Goal: Task Accomplishment & Management: Manage account settings

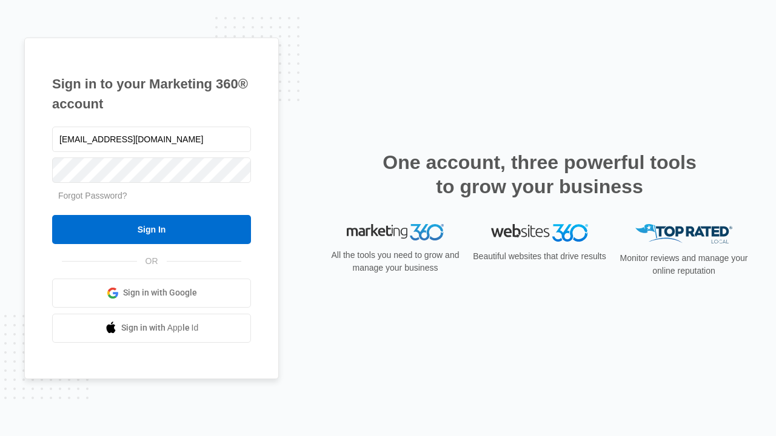
type input "dankie614@gmail.com"
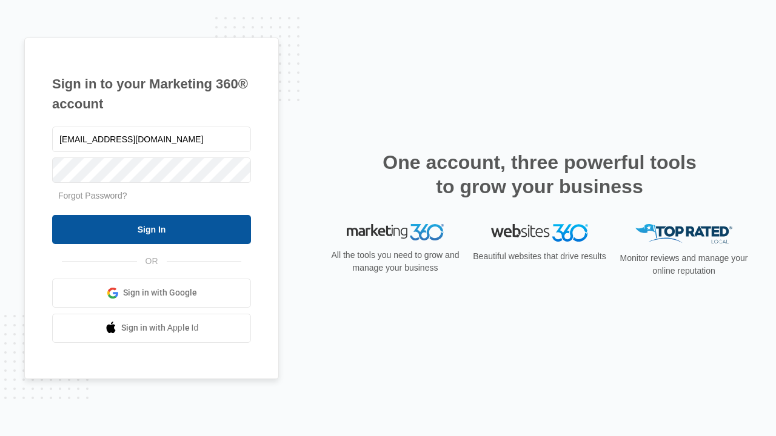
click at [151, 229] on input "Sign In" at bounding box center [151, 229] width 199 height 29
